Goal: Task Accomplishment & Management: Use online tool/utility

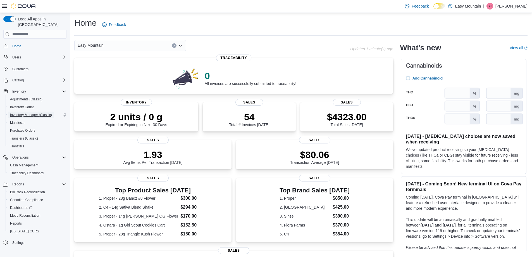
click at [31, 113] on span "Inventory Manager (Classic)" at bounding box center [31, 115] width 42 height 4
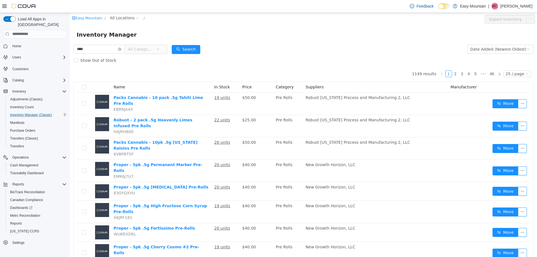
type input "****"
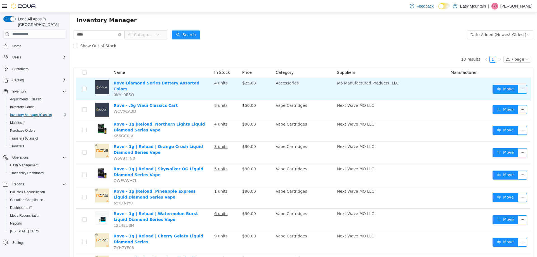
scroll to position [56, 0]
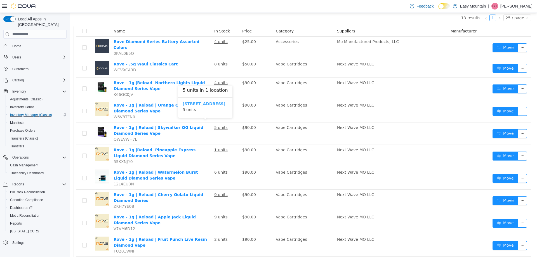
click at [219, 104] on b "[STREET_ADDRESS]" at bounding box center [203, 103] width 43 height 4
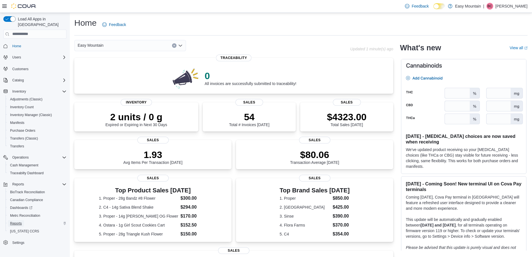
click at [20, 221] on span "Reports" at bounding box center [16, 223] width 12 height 4
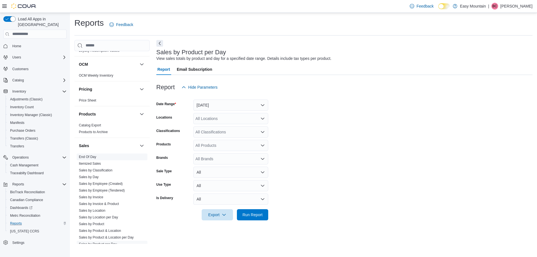
scroll to position [307, 0]
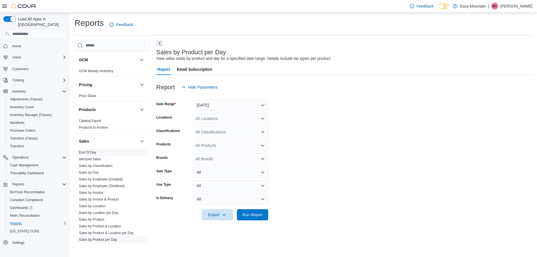
click at [89, 153] on link "End Of Day" at bounding box center [87, 152] width 17 height 4
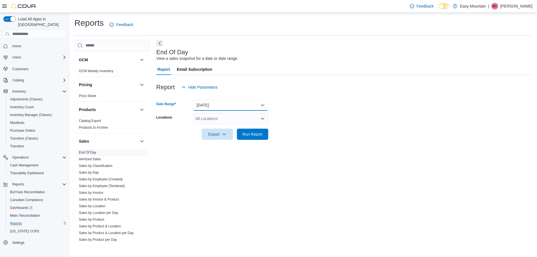
click at [224, 102] on button "Today" at bounding box center [230, 104] width 75 height 11
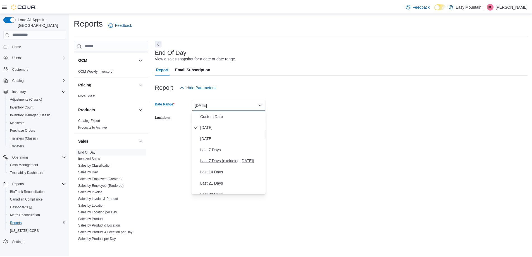
scroll to position [84, 0]
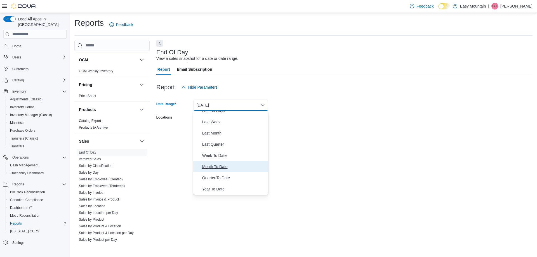
click at [221, 167] on span "Month To Date" at bounding box center [234, 166] width 64 height 7
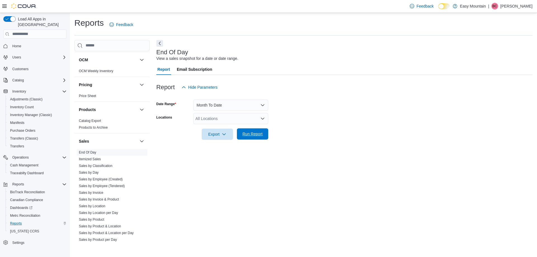
click at [247, 136] on span "Run Report" at bounding box center [252, 134] width 20 height 6
